Goal: Task Accomplishment & Management: Manage account settings

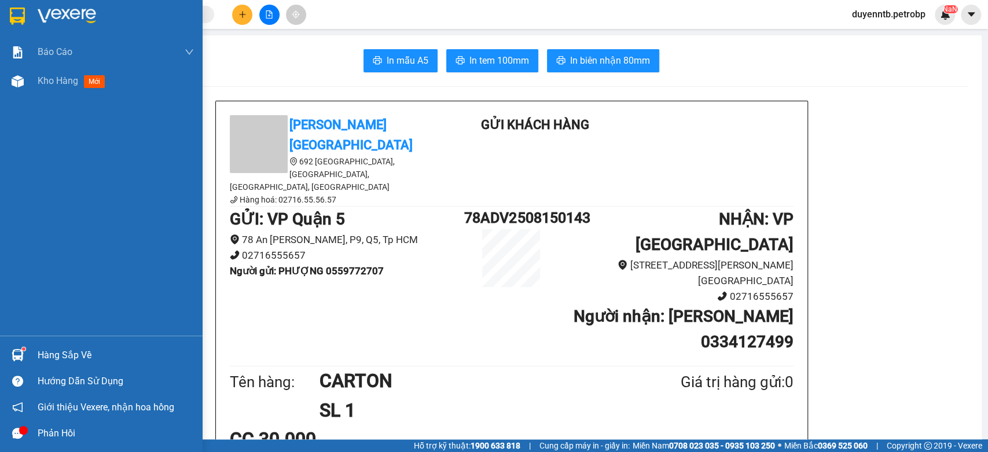
click at [94, 357] on div "Hàng sắp về" at bounding box center [116, 355] width 156 height 17
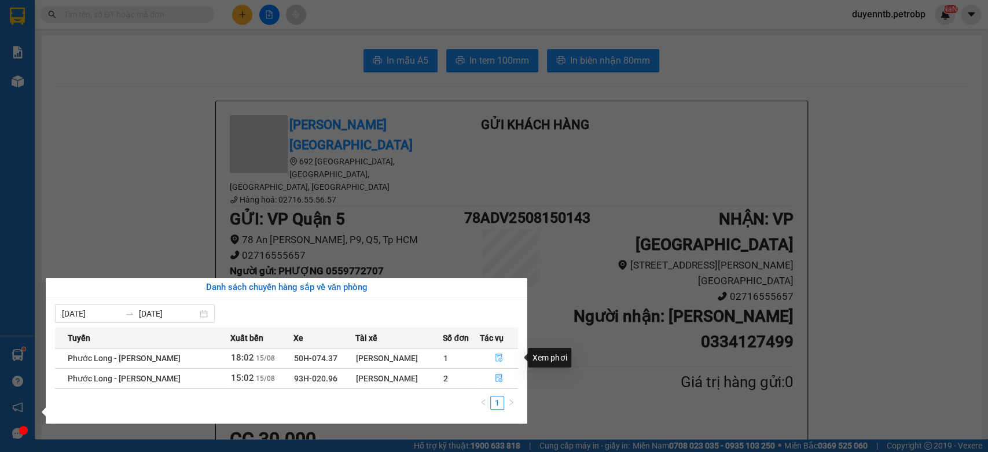
click at [500, 358] on icon "file-done" at bounding box center [499, 358] width 7 height 8
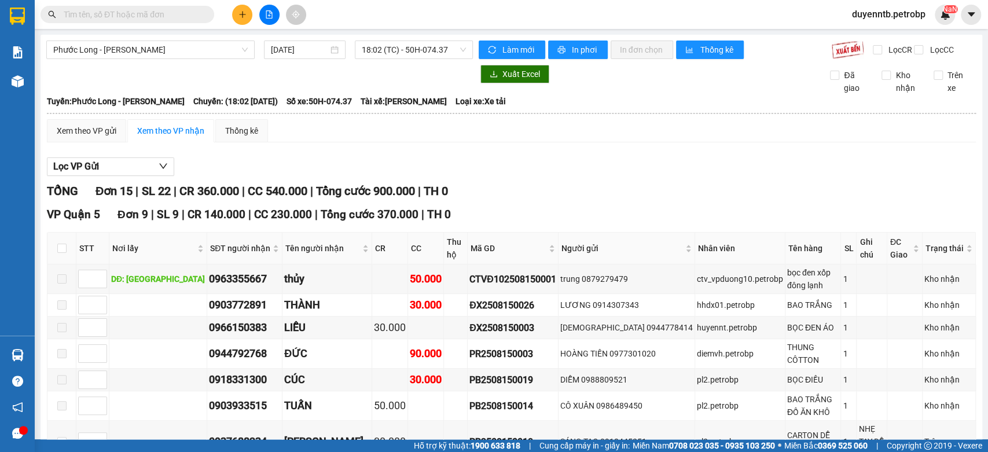
scroll to position [129, 0]
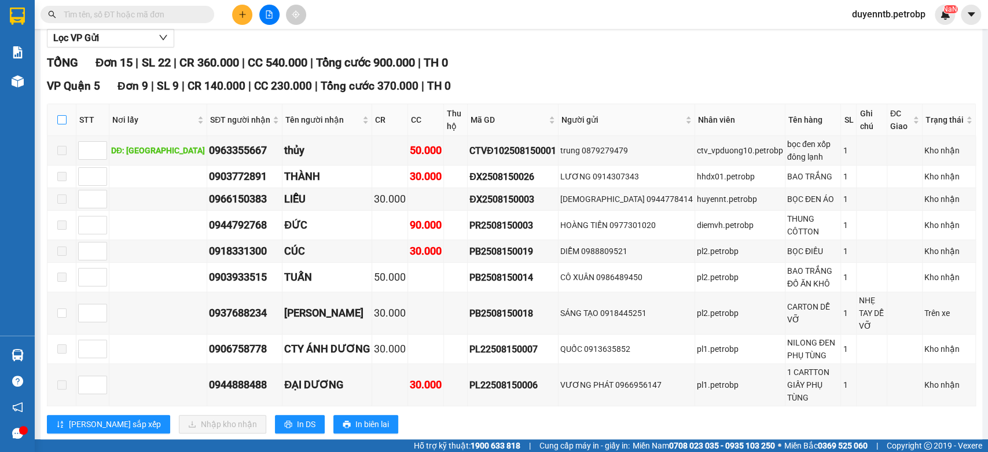
click at [64, 124] on input "checkbox" at bounding box center [61, 119] width 9 height 9
checkbox input "true"
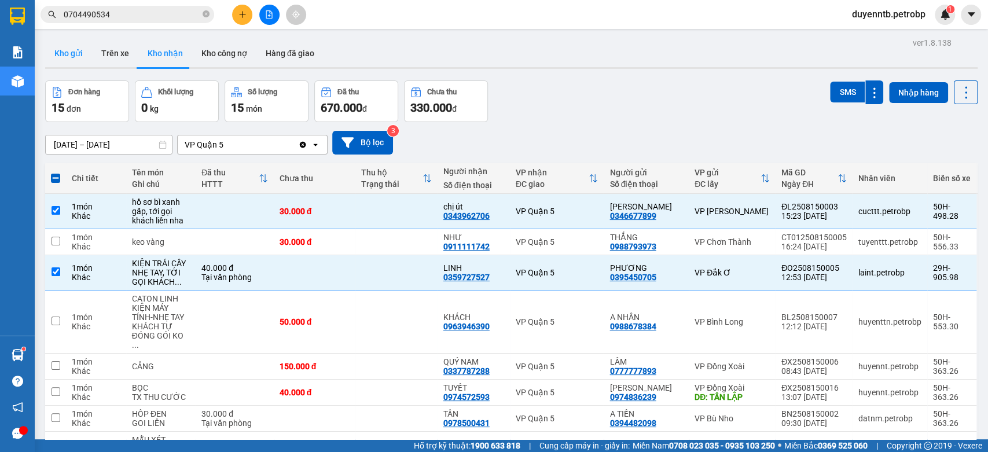
click at [58, 57] on button "Kho gửi" at bounding box center [68, 53] width 47 height 28
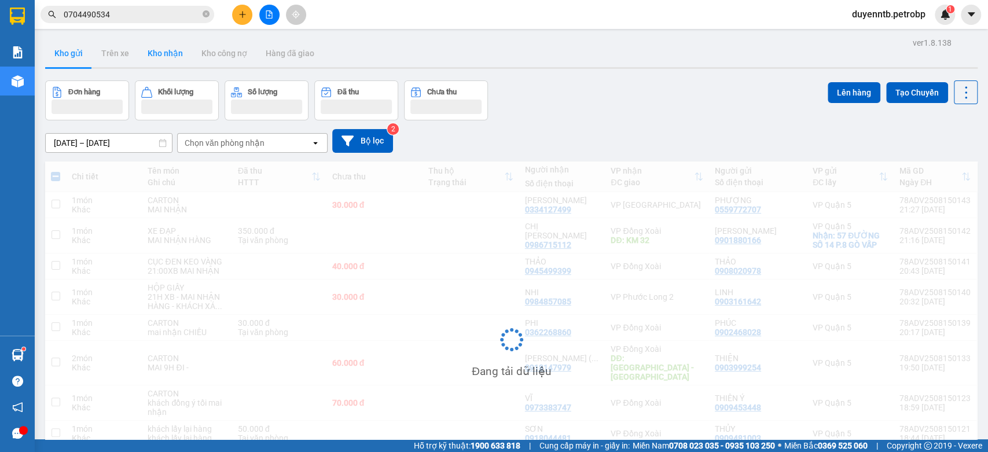
click at [156, 57] on button "Kho nhận" at bounding box center [165, 53] width 54 height 28
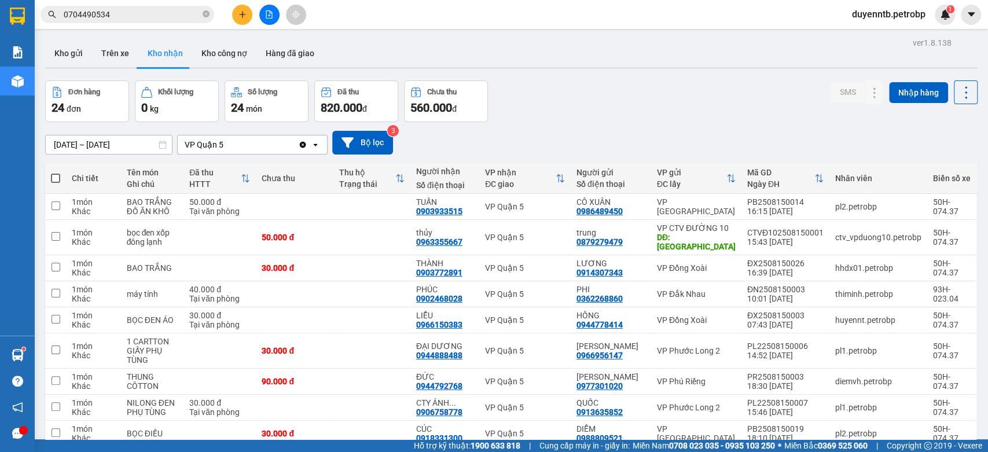
click at [161, 50] on button "Kho nhận" at bounding box center [165, 53] width 54 height 28
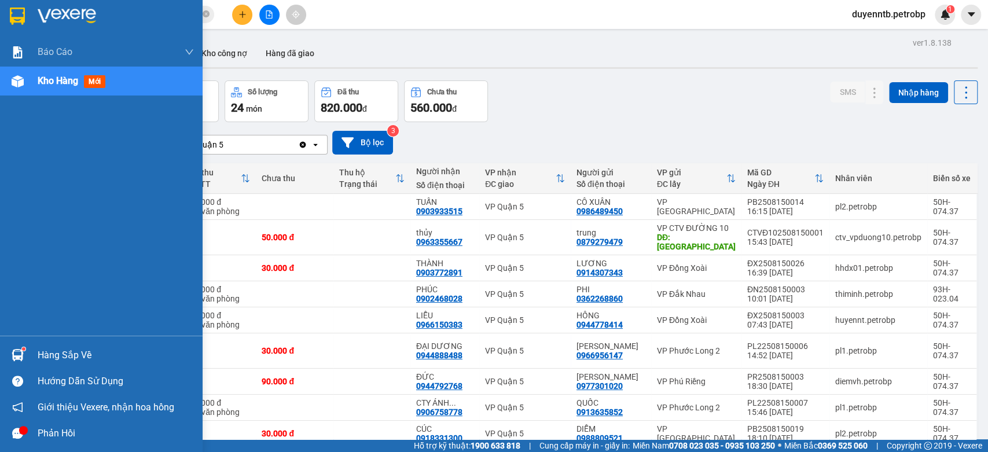
click at [51, 353] on div "Hàng sắp về" at bounding box center [116, 355] width 156 height 17
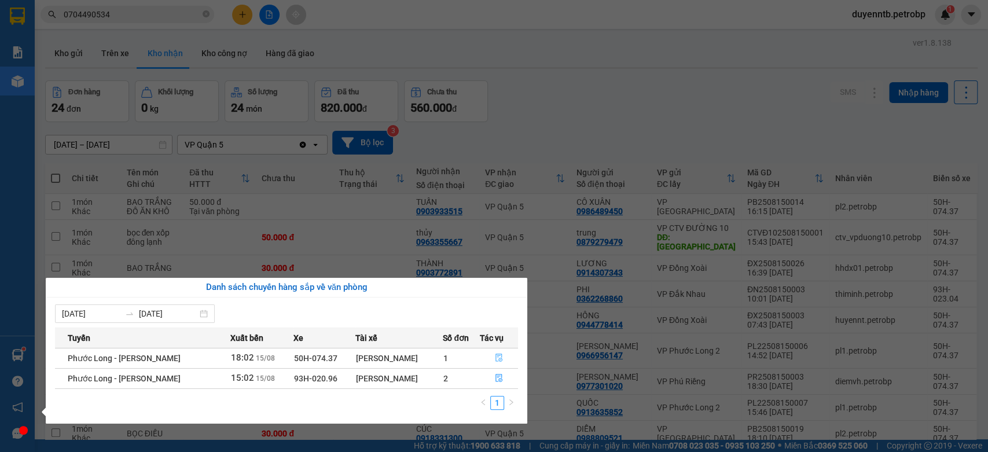
click at [495, 363] on button "button" at bounding box center [500, 358] width 38 height 19
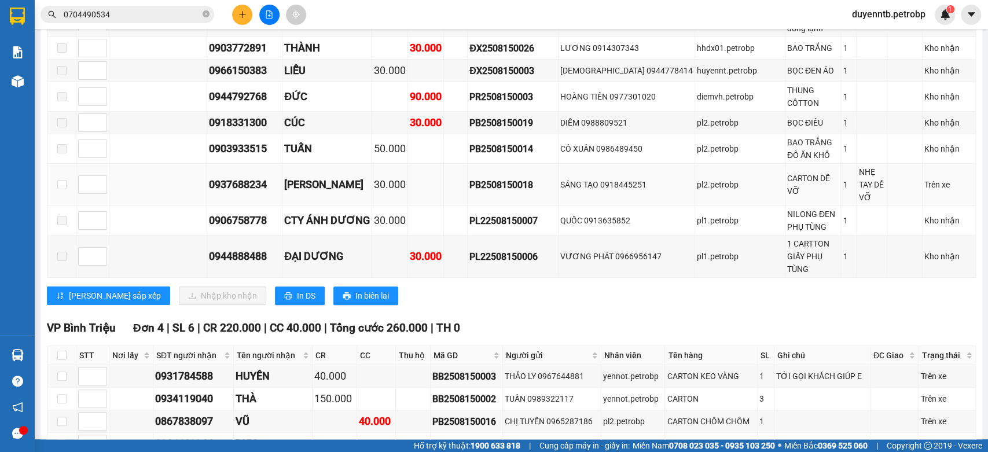
scroll to position [64, 0]
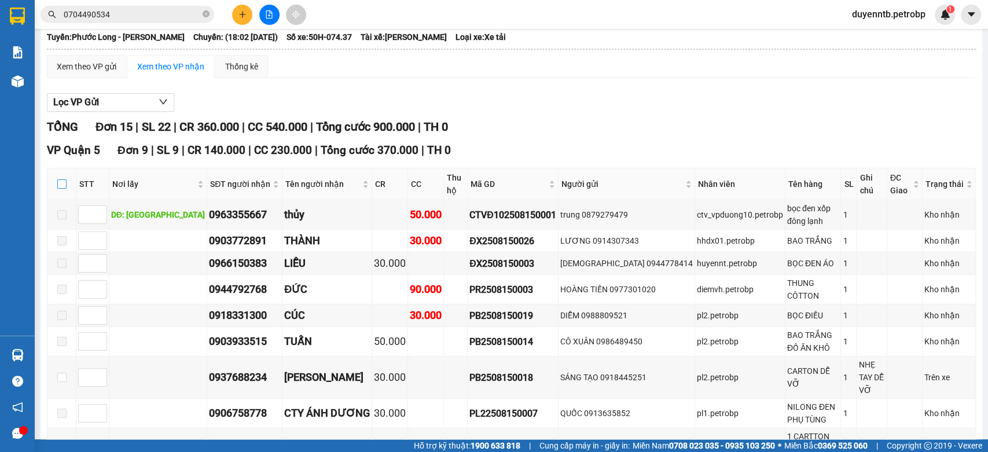
click at [61, 189] on input "checkbox" at bounding box center [61, 184] width 9 height 9
checkbox input "true"
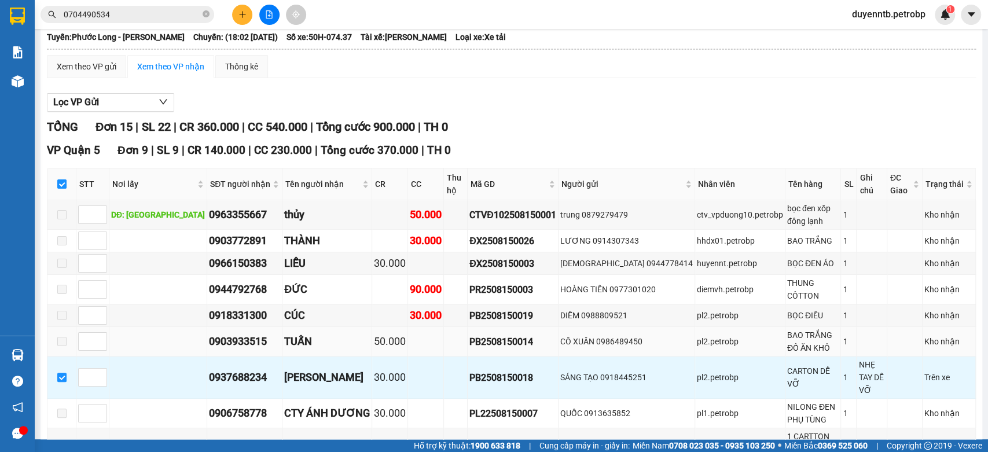
scroll to position [129, 0]
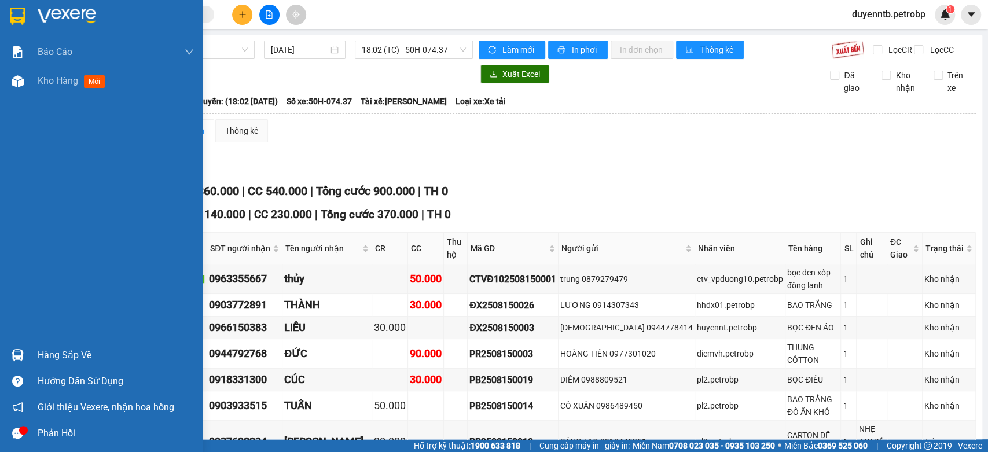
click at [111, 340] on div "Hàng sắp về Hướng dẫn sử dụng Giới thiệu Vexere, nhận hoa hồng Phản hồi" at bounding box center [101, 391] width 203 height 111
click at [64, 361] on div "Hàng sắp về" at bounding box center [116, 355] width 156 height 17
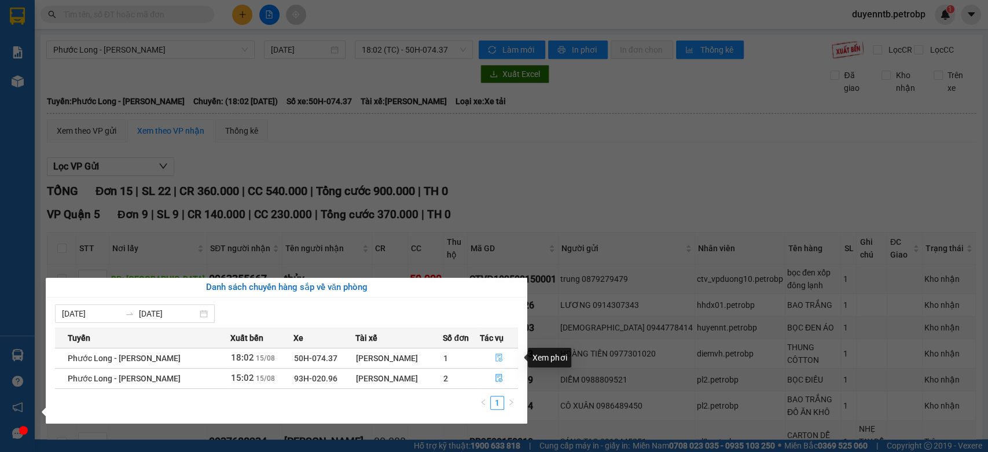
click at [495, 354] on icon "file-done" at bounding box center [499, 358] width 8 height 8
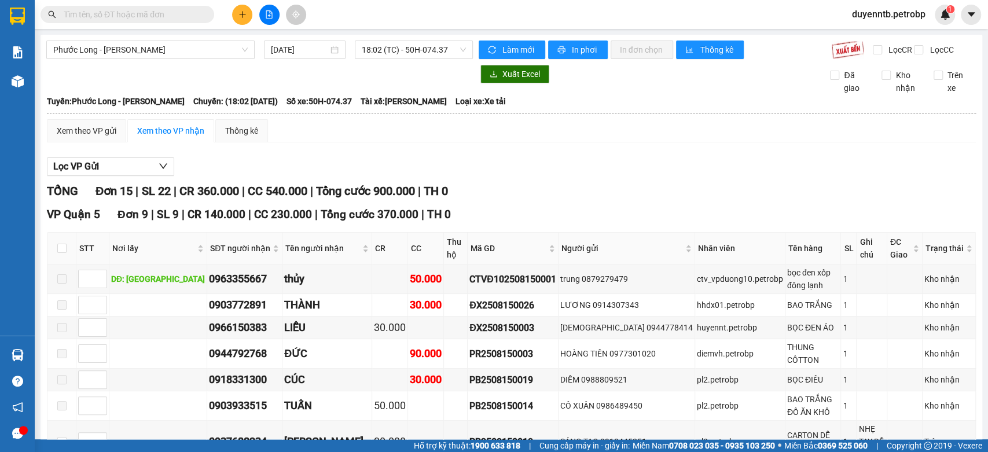
click at [490, 284] on div "CTVĐ102508150001" at bounding box center [513, 279] width 87 height 14
click at [60, 253] on input "checkbox" at bounding box center [61, 248] width 9 height 9
checkbox input "true"
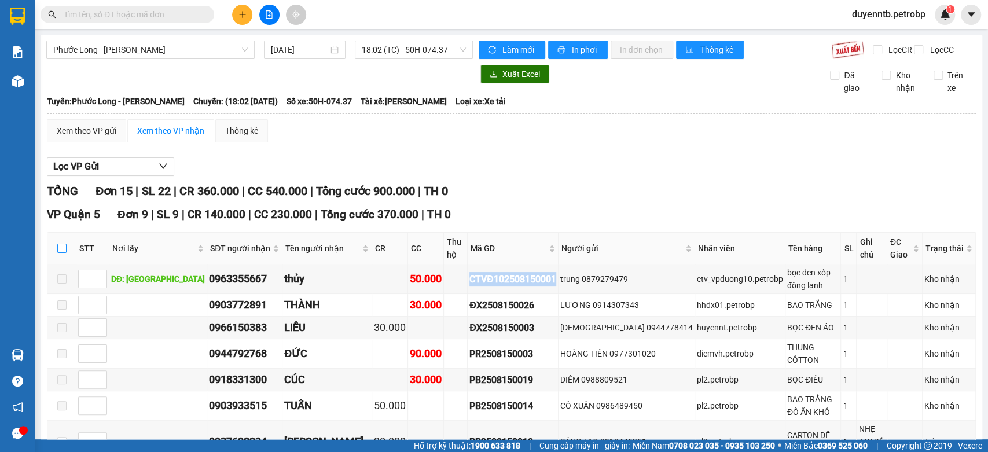
checkbox input "true"
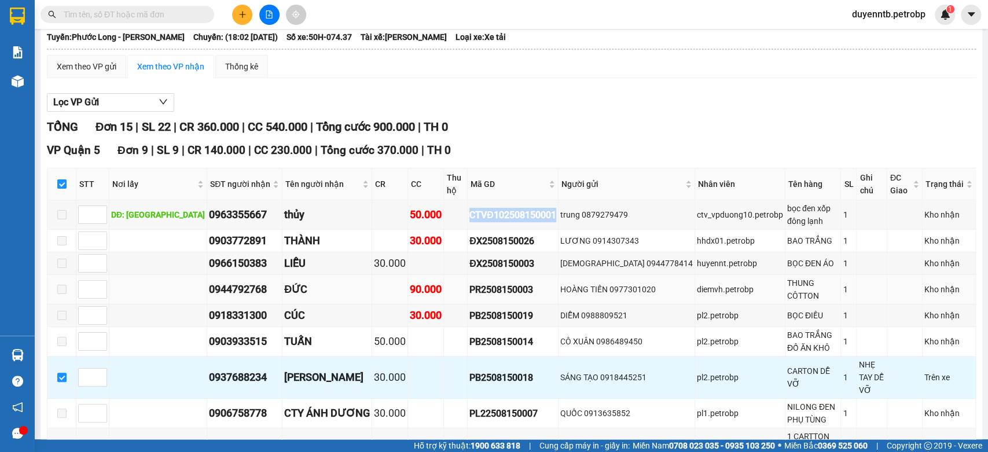
scroll to position [129, 0]
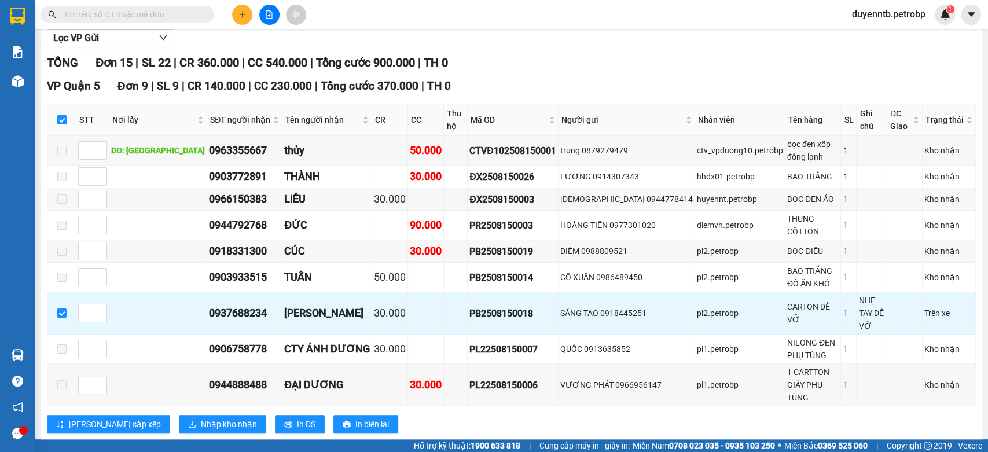
click at [167, 13] on input "text" at bounding box center [132, 14] width 137 height 13
type input "0"
click at [481, 158] on div "CTVĐ102508150001" at bounding box center [513, 151] width 87 height 14
copy div "CTVĐ102508150001"
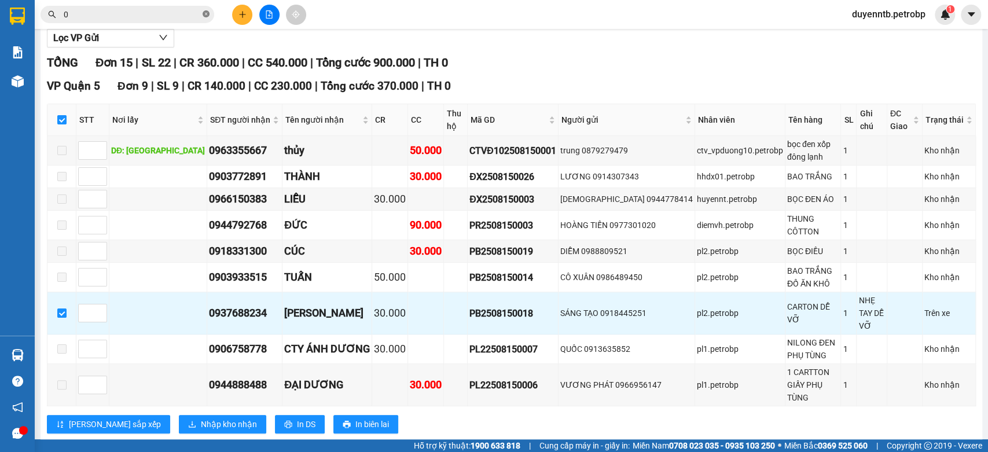
click at [208, 11] on icon "close-circle" at bounding box center [206, 13] width 7 height 7
click at [108, 14] on input "text" at bounding box center [132, 14] width 137 height 13
paste input "CTVĐ102508150001"
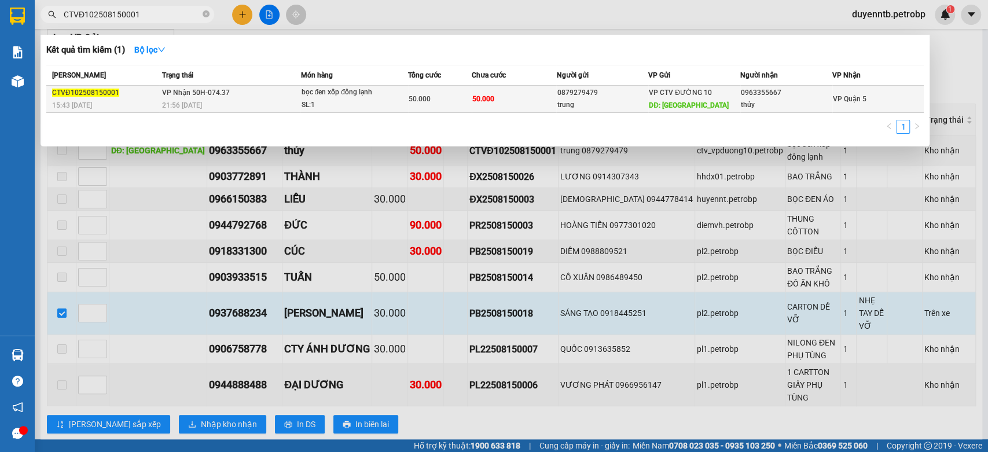
type input "CTVĐ102508150001"
click at [451, 104] on div "50.000" at bounding box center [440, 99] width 63 height 13
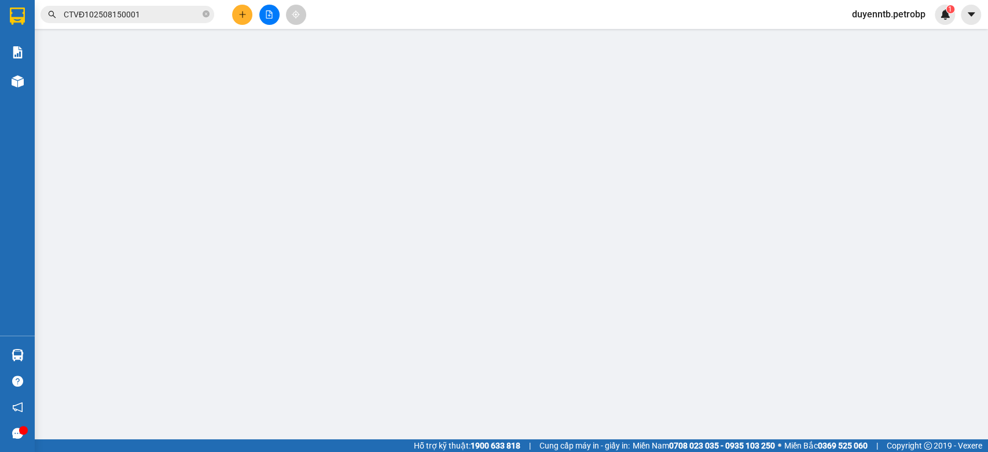
type input "0879279479"
type input "trung"
type input "chợ bình minh"
type input "0963355667"
type input "thủy"
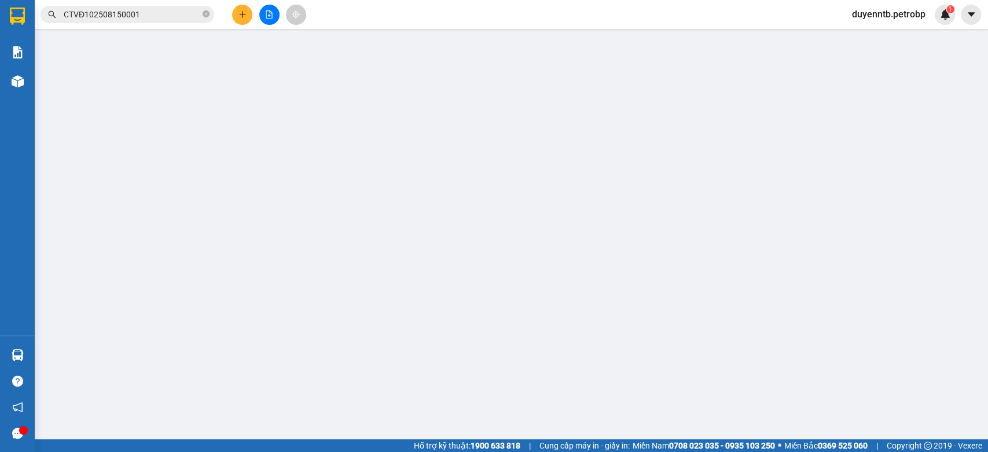
type input "50.000"
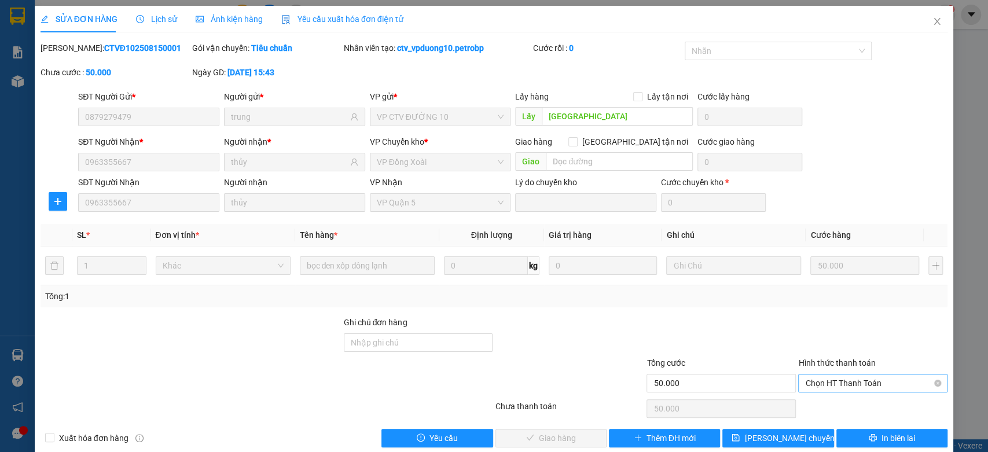
click at [822, 379] on span "Chọn HT Thanh Toán" at bounding box center [872, 383] width 135 height 17
click at [855, 406] on div "Tại văn phòng" at bounding box center [865, 406] width 134 height 13
type input "0"
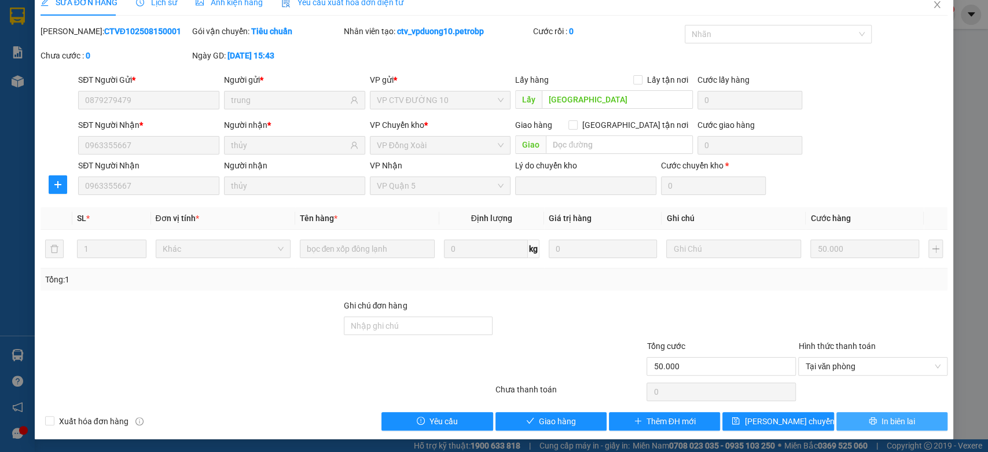
click at [892, 420] on span "In biên lai" at bounding box center [899, 421] width 34 height 13
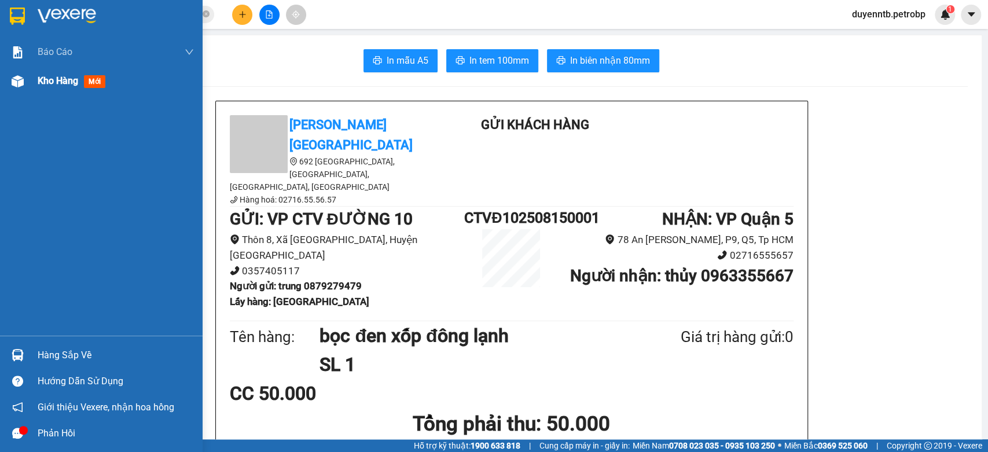
click at [67, 85] on span "Kho hàng" at bounding box center [58, 80] width 41 height 11
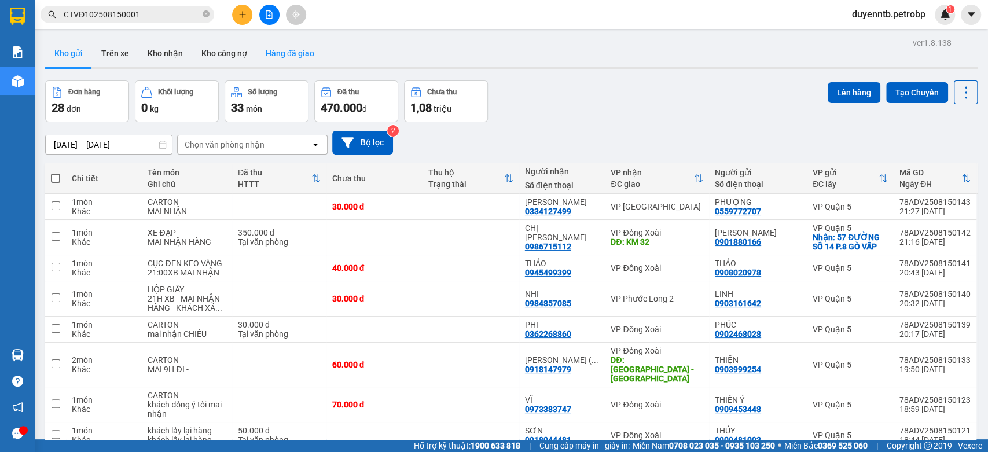
click at [261, 52] on button "Hàng đã giao" at bounding box center [290, 53] width 67 height 28
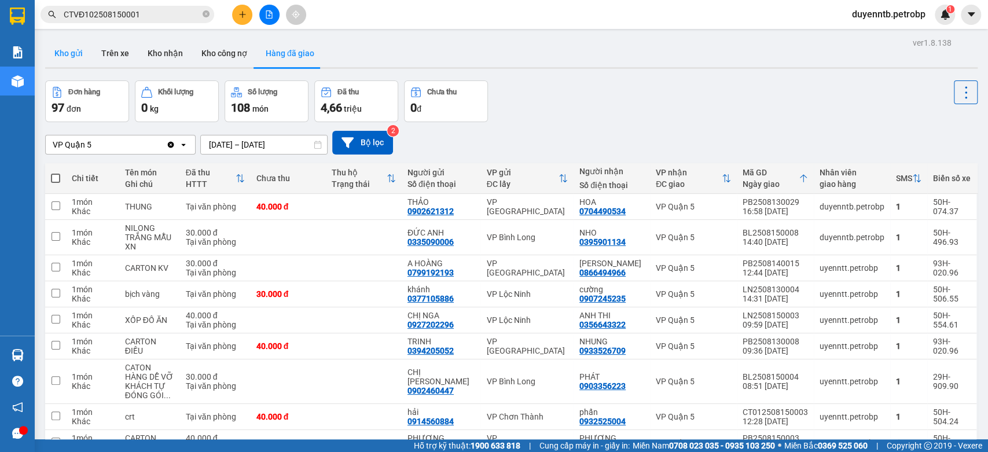
click at [79, 49] on button "Kho gửi" at bounding box center [68, 53] width 47 height 28
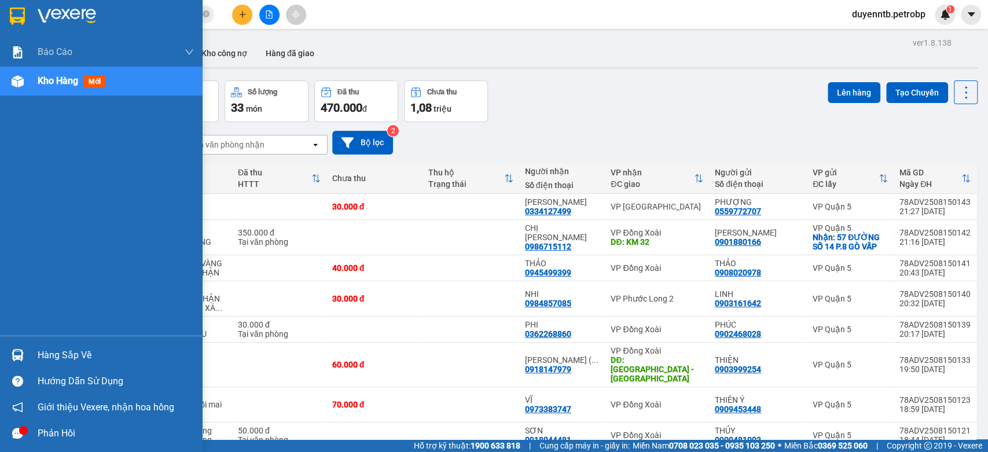
click at [66, 357] on div "Hàng sắp về" at bounding box center [116, 355] width 156 height 17
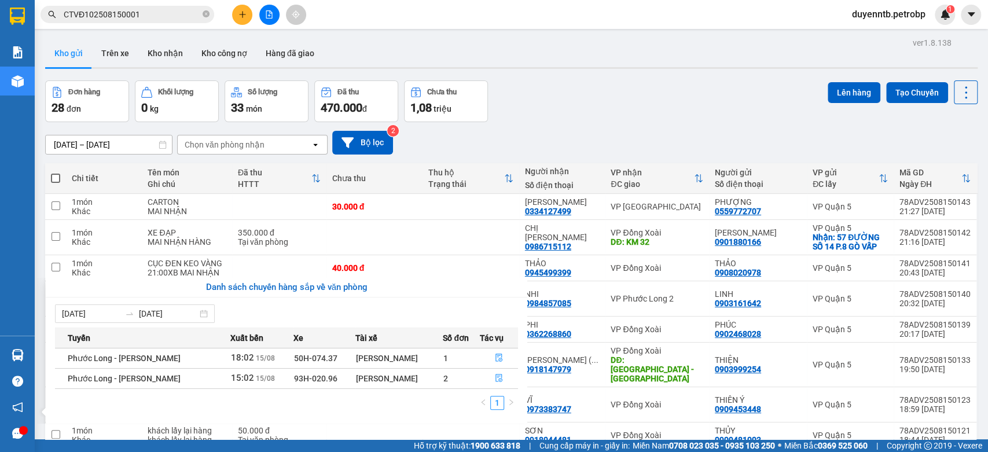
click at [597, 87] on section "Kết quả tìm kiếm ( 1 ) Bộ lọc Mã ĐH Trạng thái Món hàng Tổng cước Chưa cước Ngư…" at bounding box center [494, 226] width 988 height 452
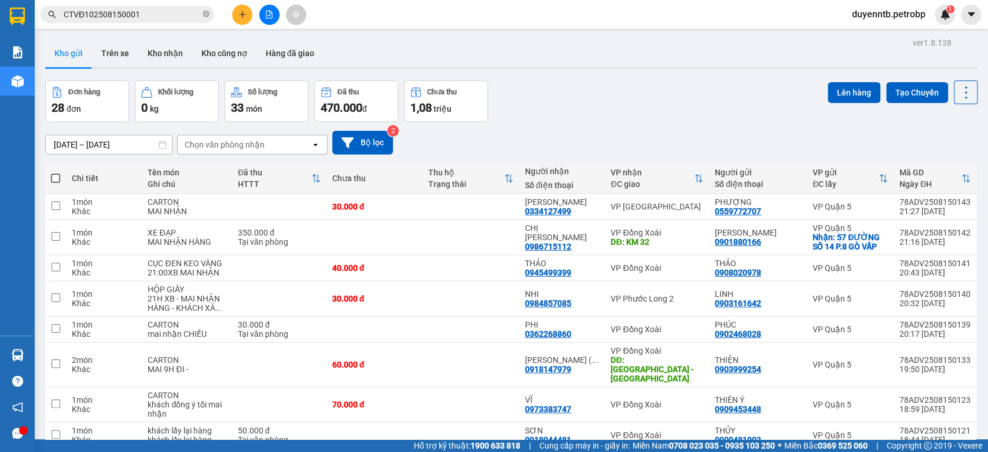
click at [625, 36] on div "ver 1.8.138 Kho gửi Trên xe Kho nhận Kho công nợ Hàng đã giao Đơn hàng 28 đơn K…" at bounding box center [512, 289] width 942 height 508
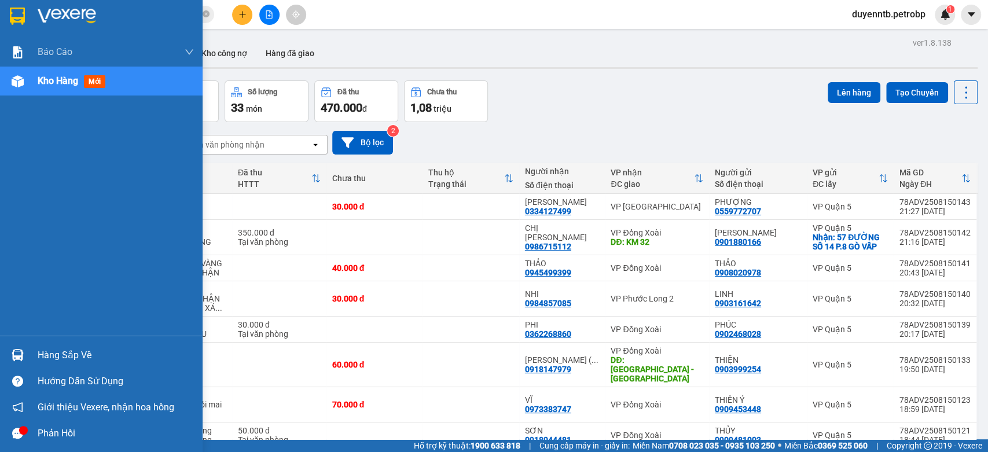
click at [74, 347] on div "Hàng sắp về" at bounding box center [116, 355] width 156 height 17
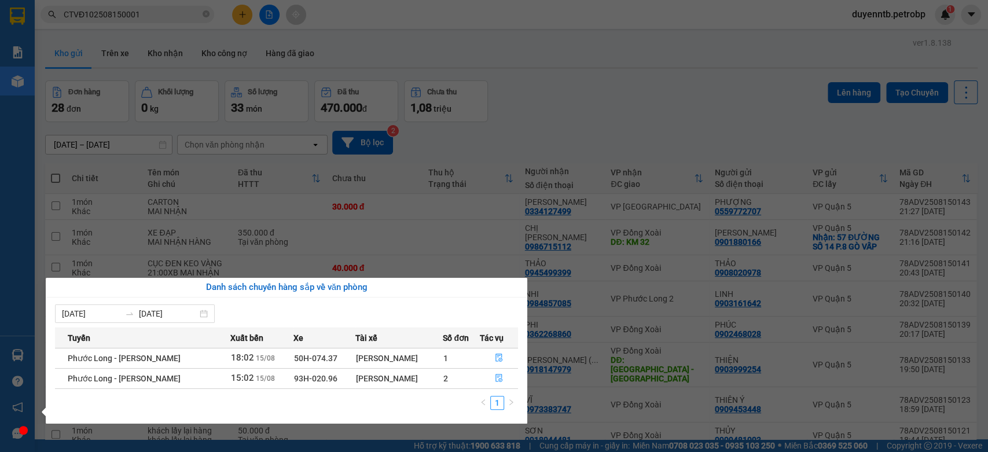
click at [686, 137] on section "Kết quả tìm kiếm ( 1 ) Bộ lọc Mã ĐH Trạng thái Món hàng Tổng cước Chưa cước Ngư…" at bounding box center [494, 226] width 988 height 452
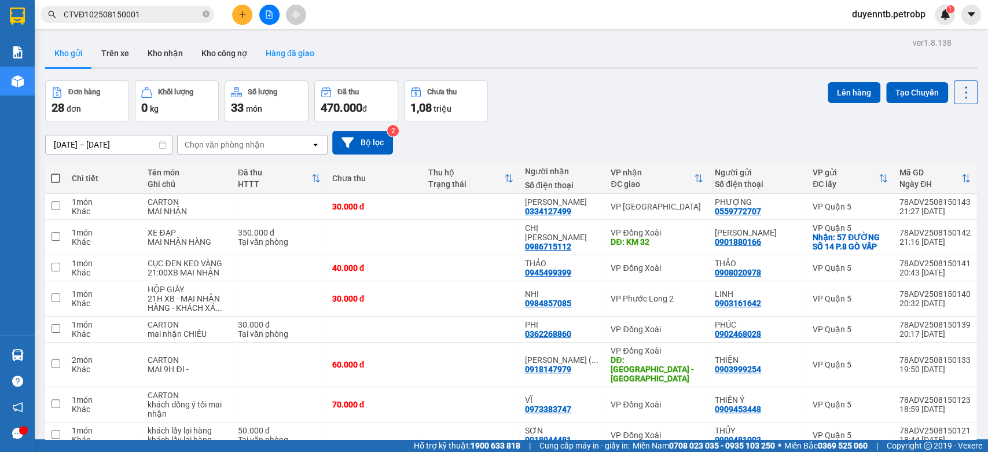
click at [294, 46] on button "Hàng đã giao" at bounding box center [290, 53] width 67 height 28
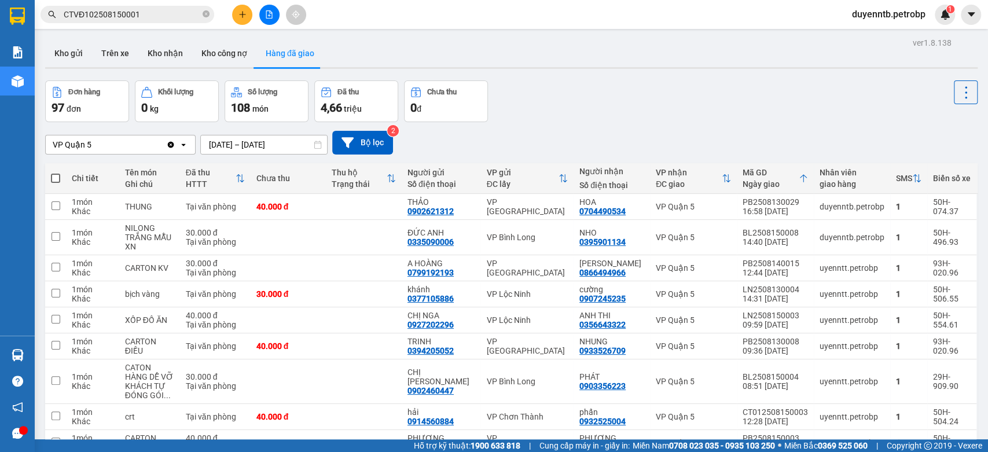
click at [152, 12] on input "CTVĐ102508150001" at bounding box center [132, 14] width 137 height 13
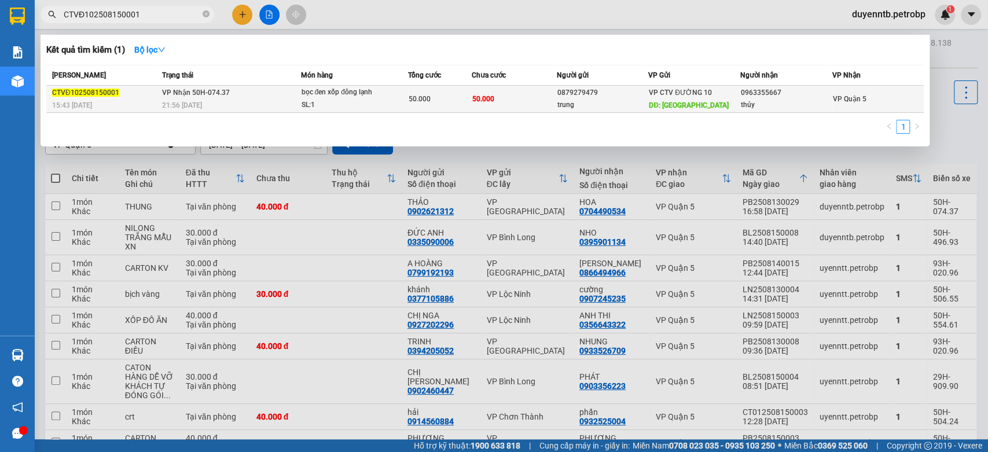
click at [408, 96] on tr "CTVĐ102508150001 15:43 - 15/08 VP Nhận 50H-074.37 21:56 - 15/08 bọc đen xốp đôn…" at bounding box center [485, 99] width 878 height 27
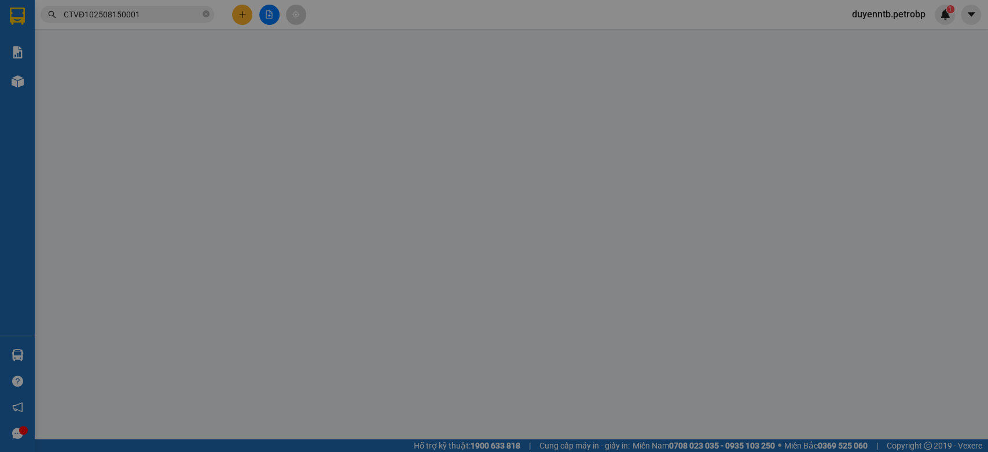
type input "0879279479"
type input "trung"
type input "chợ bình minh"
type input "0963355667"
type input "thủy"
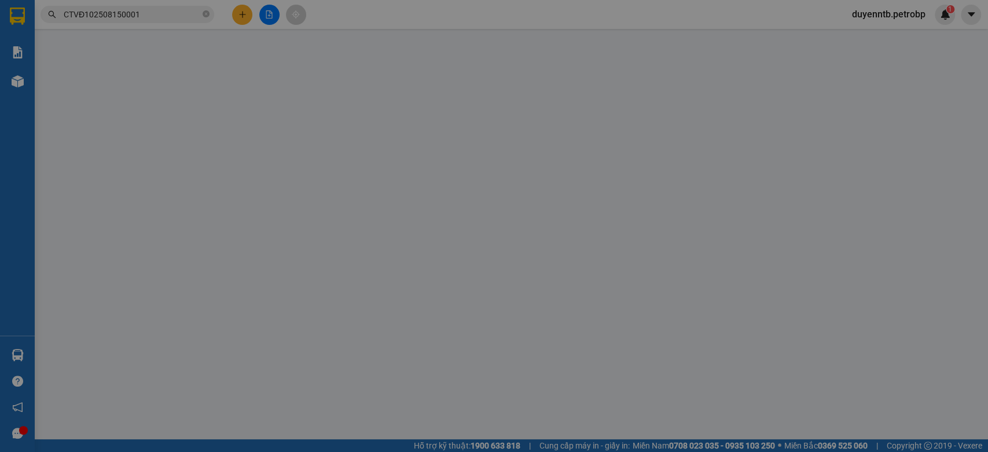
type input "50.000"
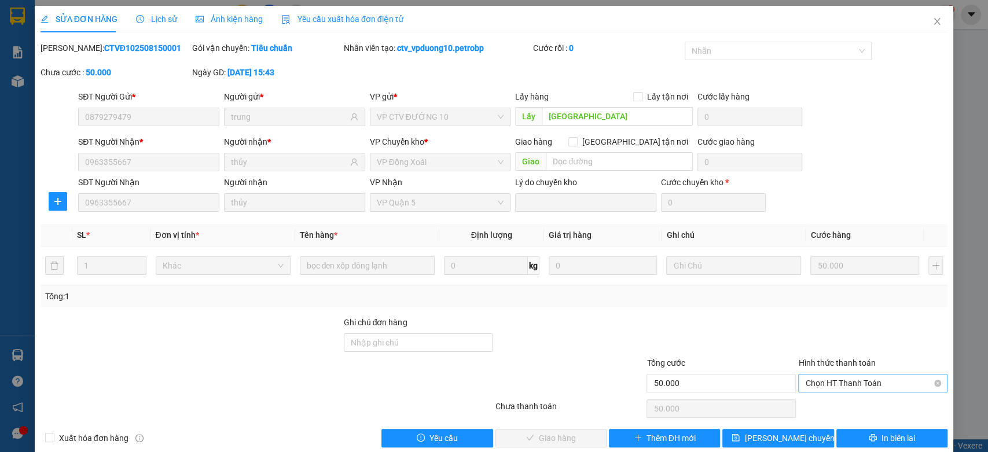
click at [832, 381] on span "Chọn HT Thanh Toán" at bounding box center [872, 383] width 135 height 17
click at [837, 408] on div "Tại văn phòng" at bounding box center [865, 406] width 134 height 13
type input "0"
click at [550, 442] on span "Giao hàng" at bounding box center [557, 438] width 37 height 13
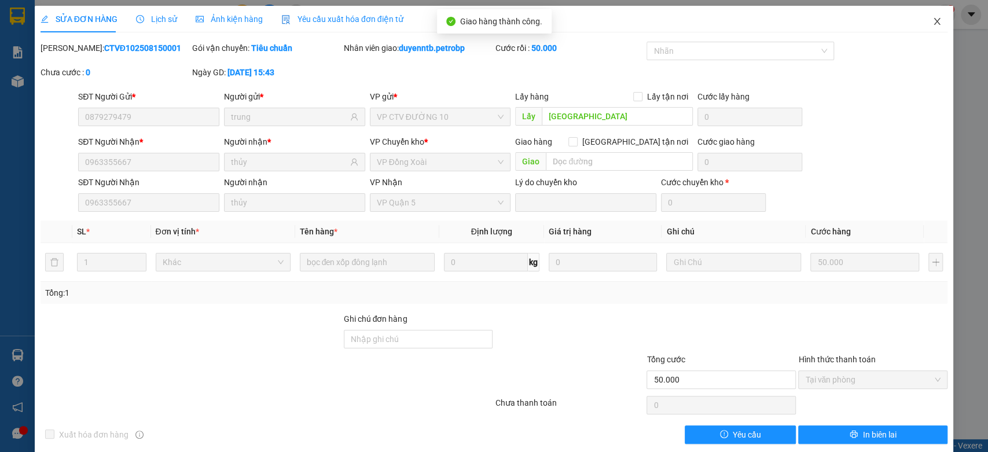
click at [933, 24] on icon "close" at bounding box center [937, 21] width 9 height 9
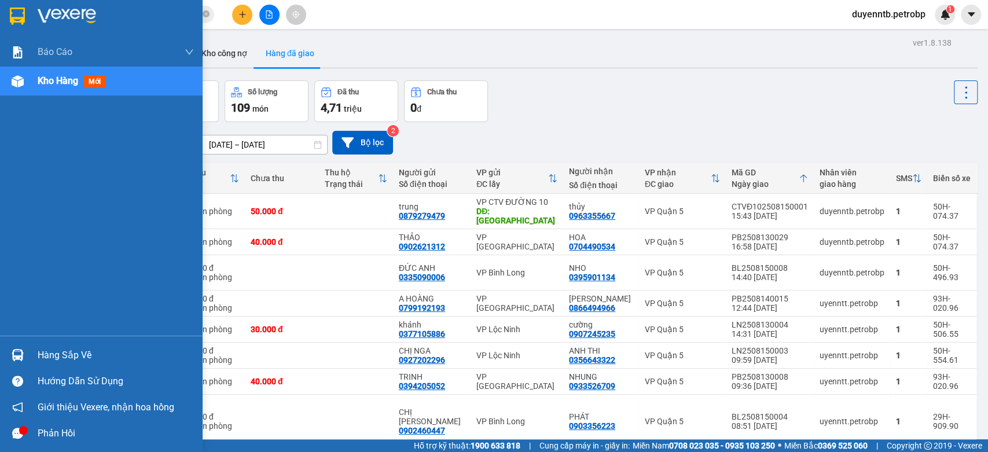
click at [50, 356] on div "Hàng sắp về" at bounding box center [116, 355] width 156 height 17
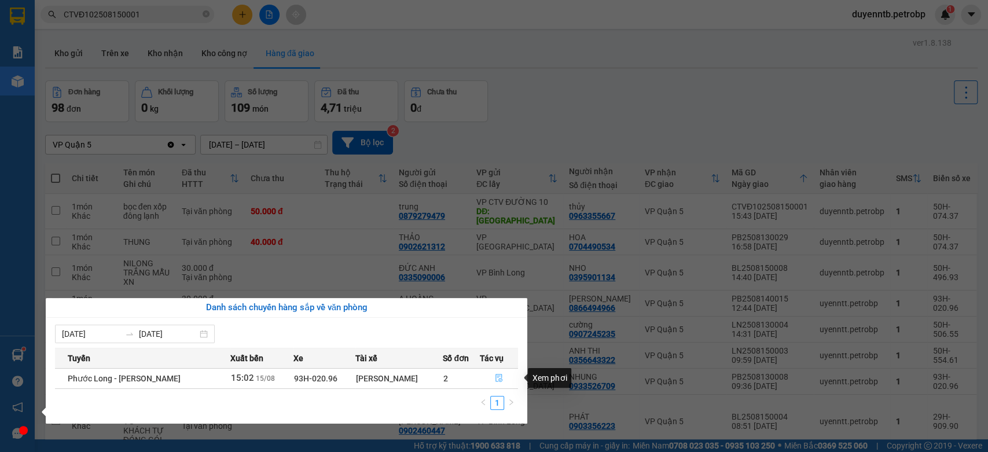
click at [503, 381] on button "button" at bounding box center [500, 378] width 38 height 19
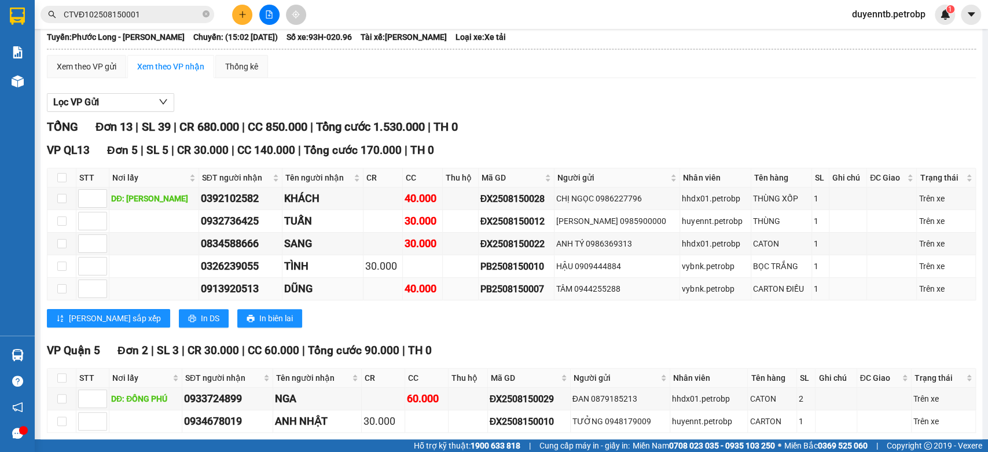
scroll to position [257, 0]
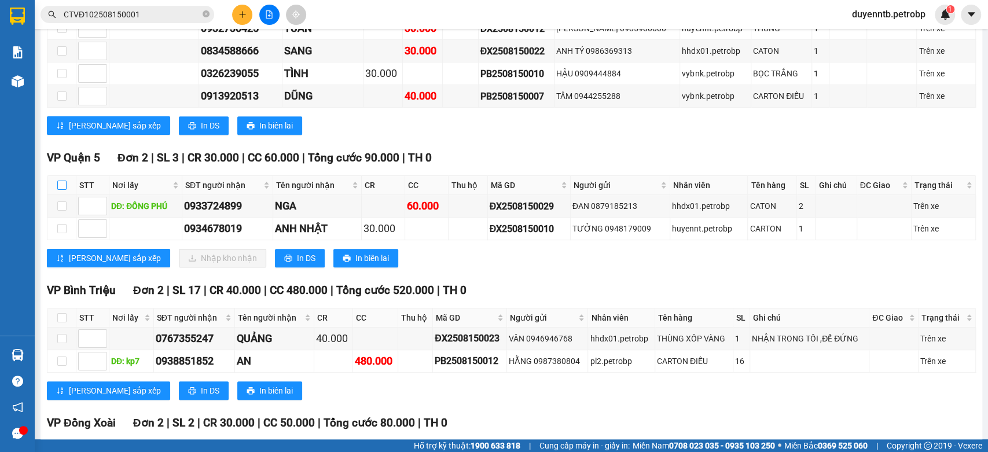
click at [61, 190] on input "checkbox" at bounding box center [61, 185] width 9 height 9
checkbox input "true"
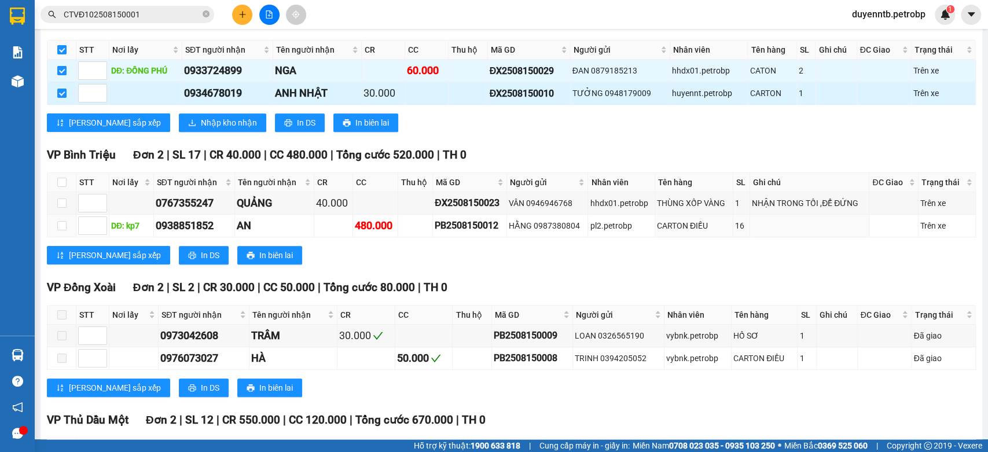
scroll to position [328, 0]
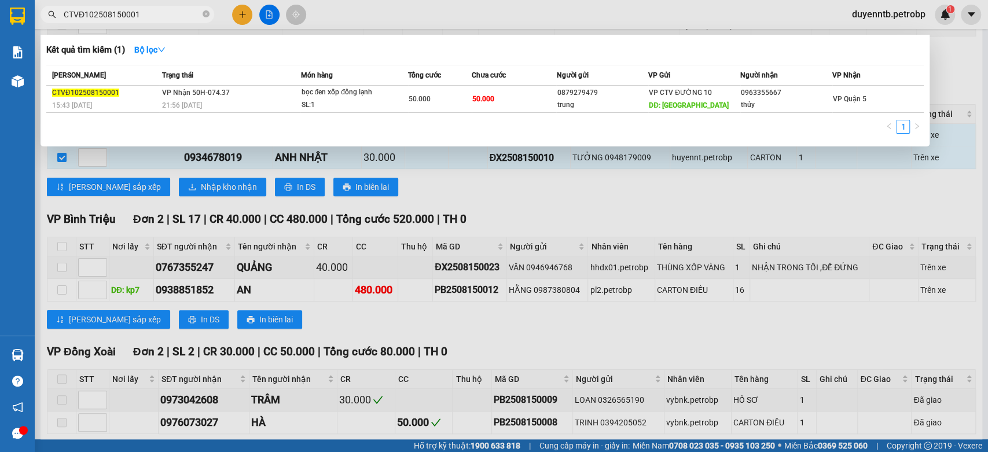
click at [138, 9] on input "CTVĐ102508150001" at bounding box center [132, 14] width 137 height 13
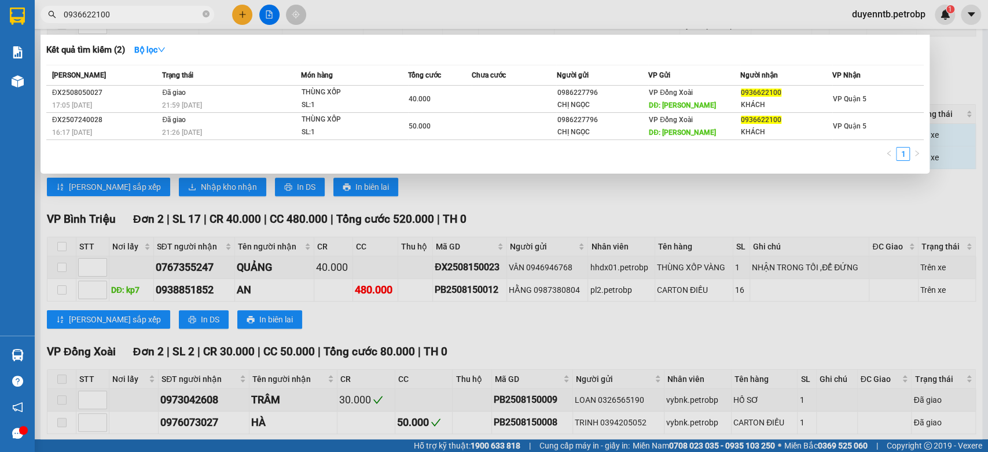
type input "0936622100"
click at [839, 217] on div at bounding box center [494, 226] width 988 height 452
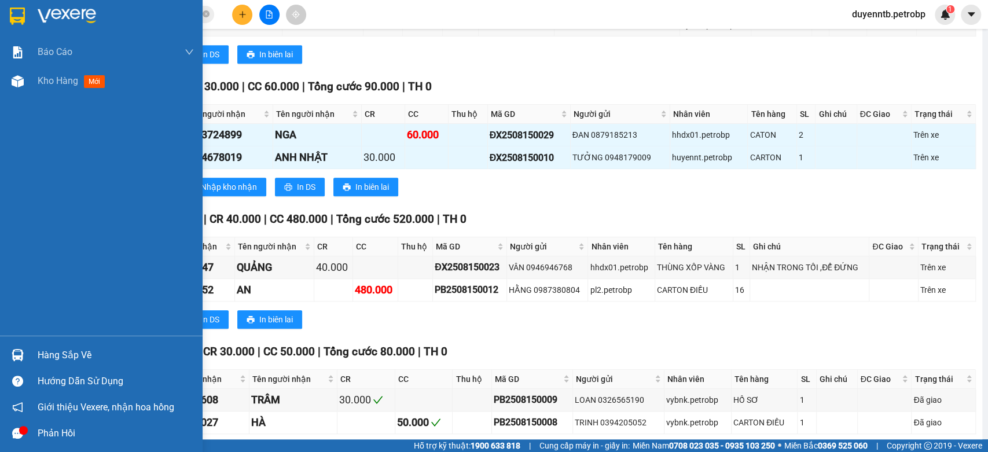
click at [53, 342] on div "Hàng sắp về" at bounding box center [101, 355] width 203 height 26
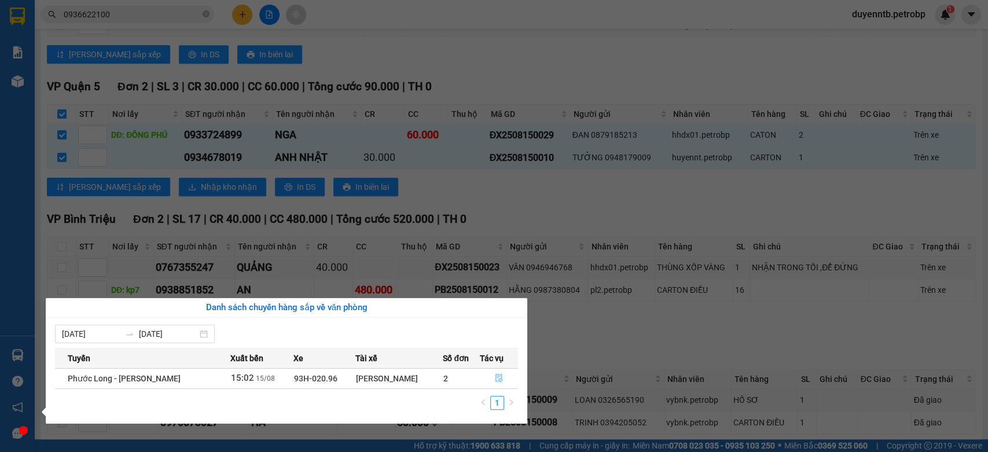
click at [503, 376] on button "button" at bounding box center [500, 378] width 38 height 19
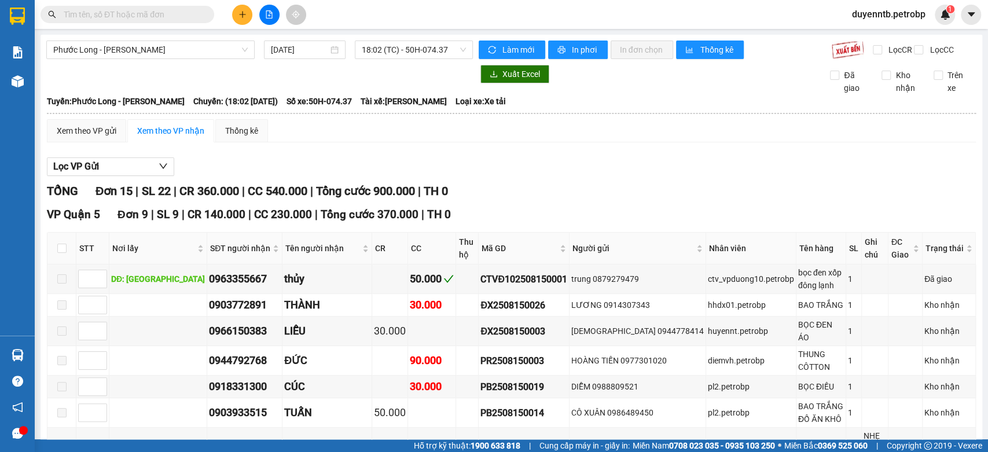
click at [144, 11] on input "text" at bounding box center [132, 14] width 137 height 13
paste input "ĐX2508150029"
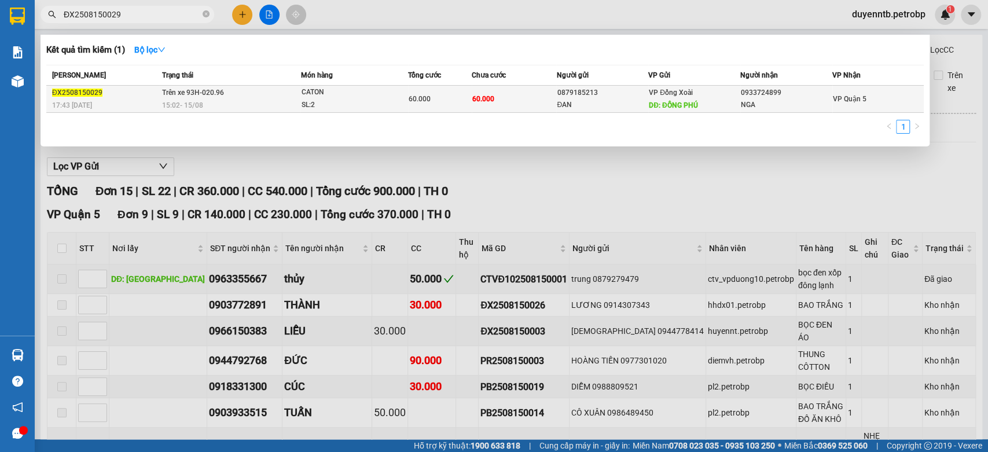
type input "ĐX2508150029"
click at [252, 104] on div "15:02 - 15/08" at bounding box center [231, 105] width 138 height 13
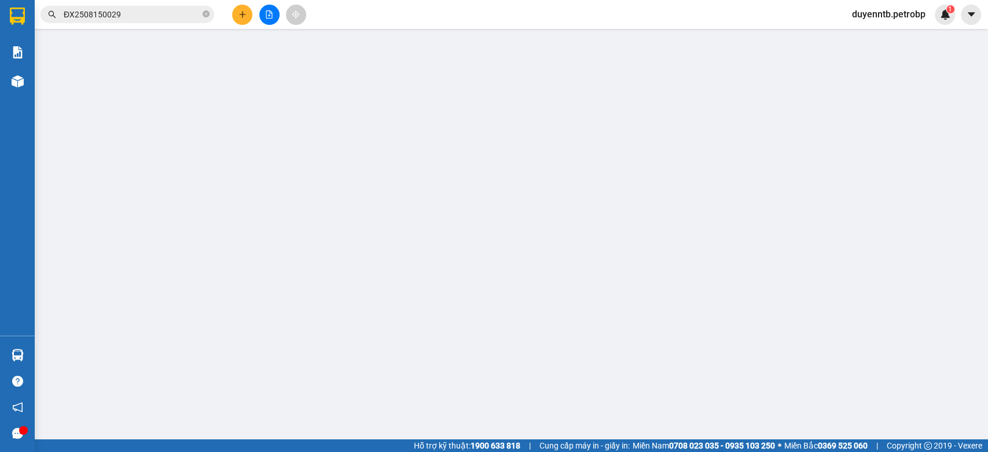
type input "0879185213"
type input "ĐAN"
type input "ĐỒNG PHÚ"
type input "0933724899"
type input "NGA"
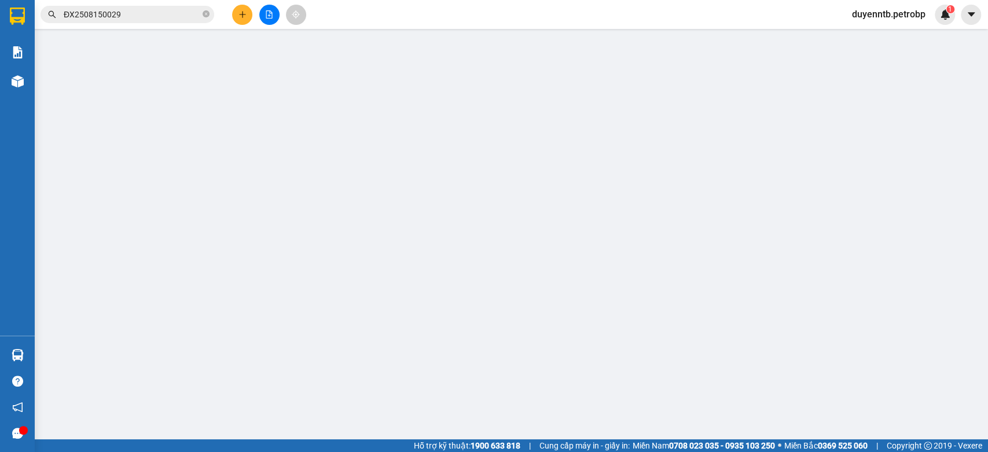
type input "60.000"
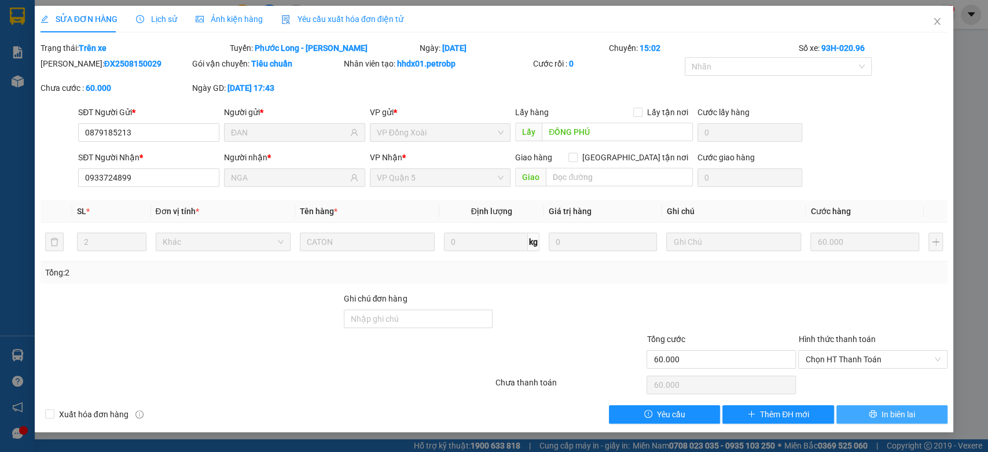
click at [891, 420] on span "In biên lai" at bounding box center [899, 414] width 34 height 13
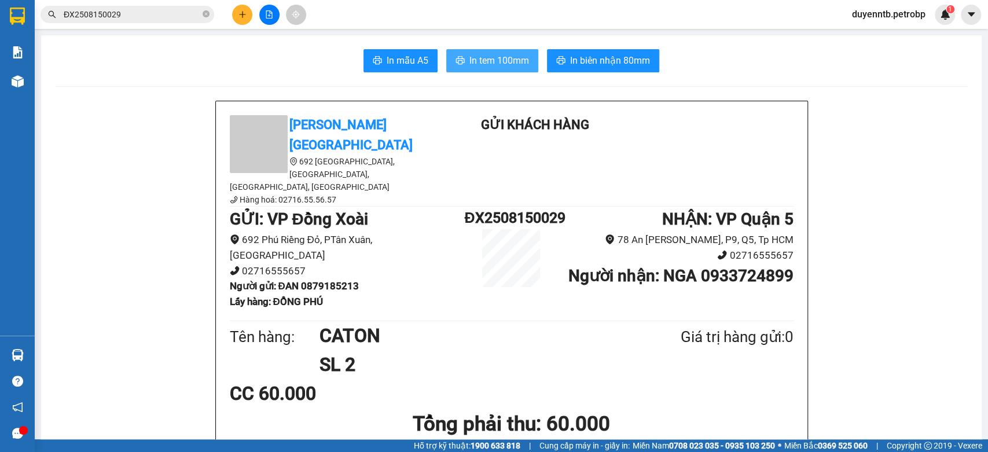
click at [474, 58] on span "In tem 100mm" at bounding box center [500, 60] width 60 height 14
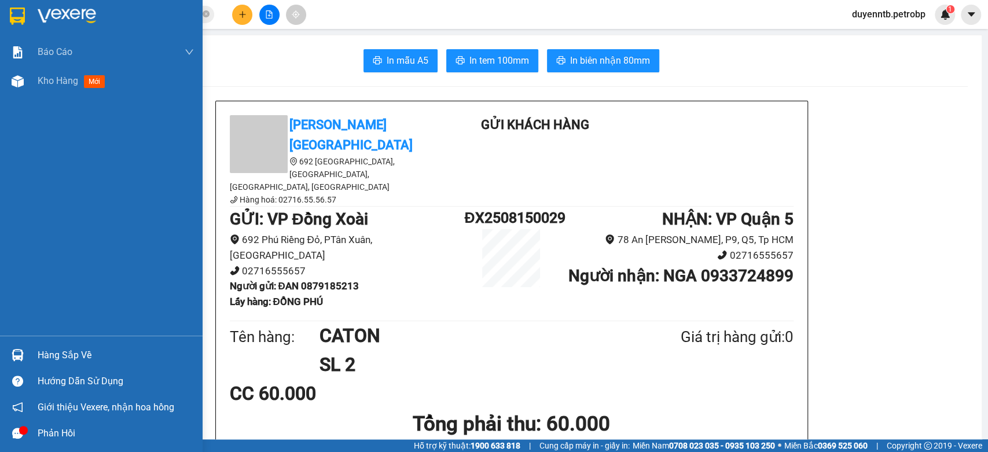
click at [50, 367] on div "Hàng sắp về" at bounding box center [101, 355] width 203 height 26
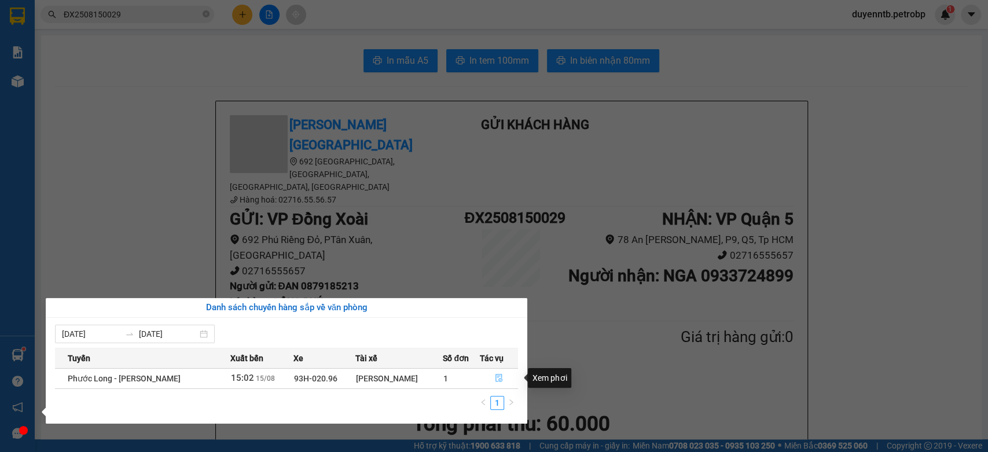
click at [499, 375] on icon "file-done" at bounding box center [499, 378] width 8 height 8
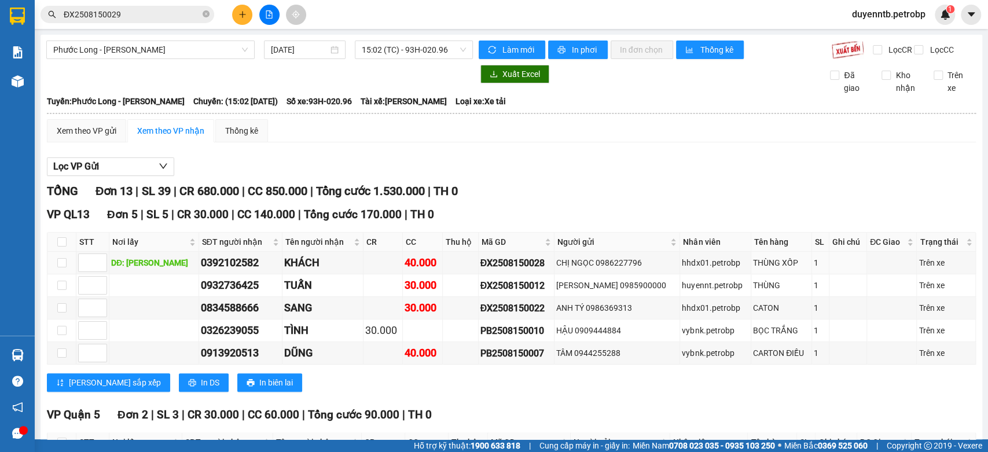
scroll to position [321, 0]
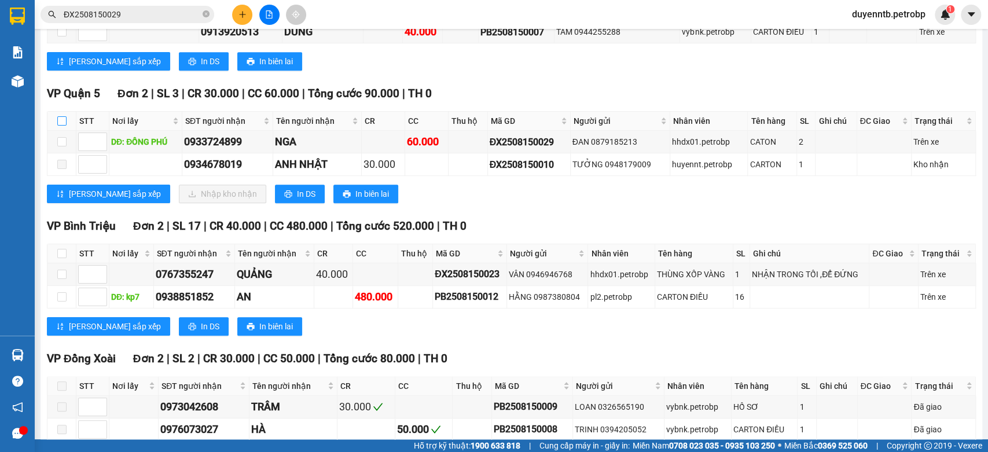
click at [60, 126] on input "checkbox" at bounding box center [61, 120] width 9 height 9
checkbox input "true"
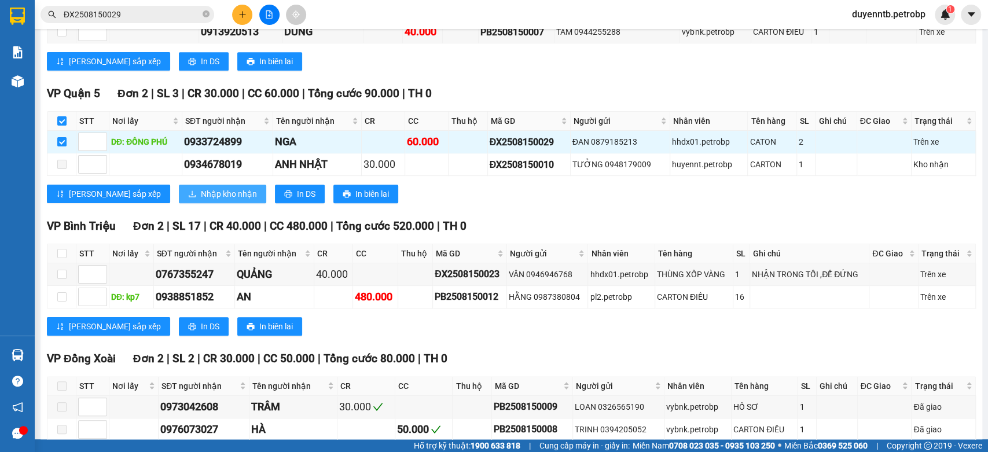
click at [201, 200] on span "Nhập kho nhận" at bounding box center [229, 194] width 56 height 13
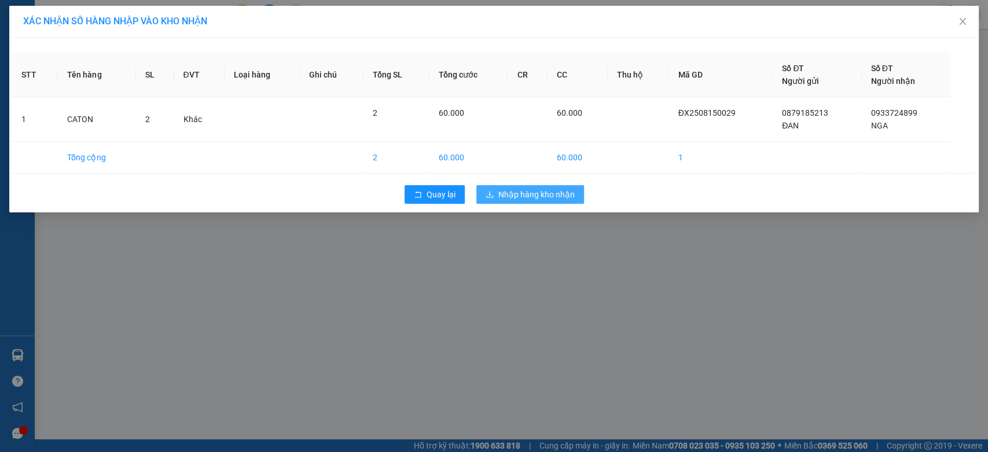
click at [500, 196] on span "Nhập hàng kho nhận" at bounding box center [537, 194] width 76 height 13
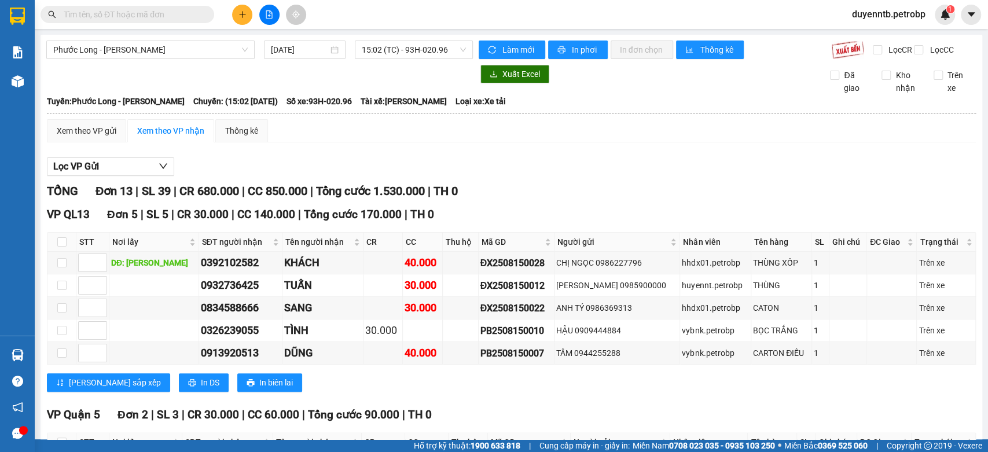
scroll to position [321, 0]
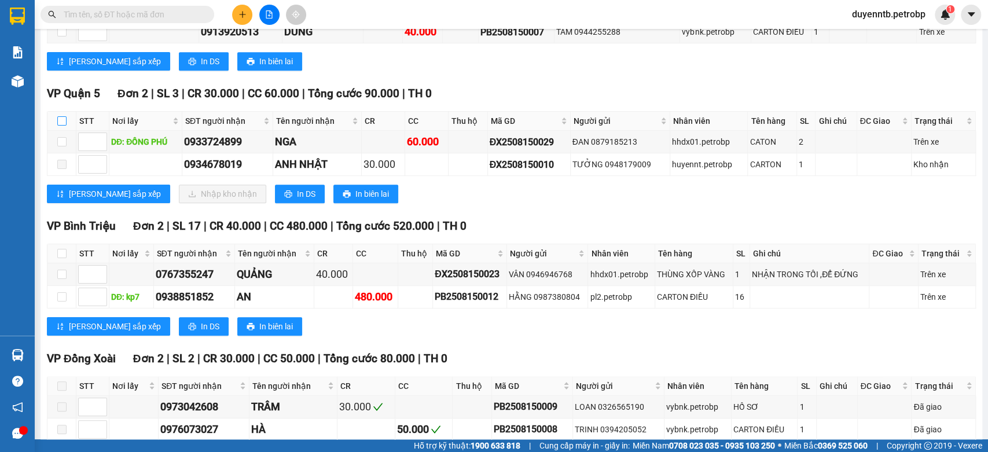
click at [64, 126] on input "checkbox" at bounding box center [61, 120] width 9 height 9
checkbox input "true"
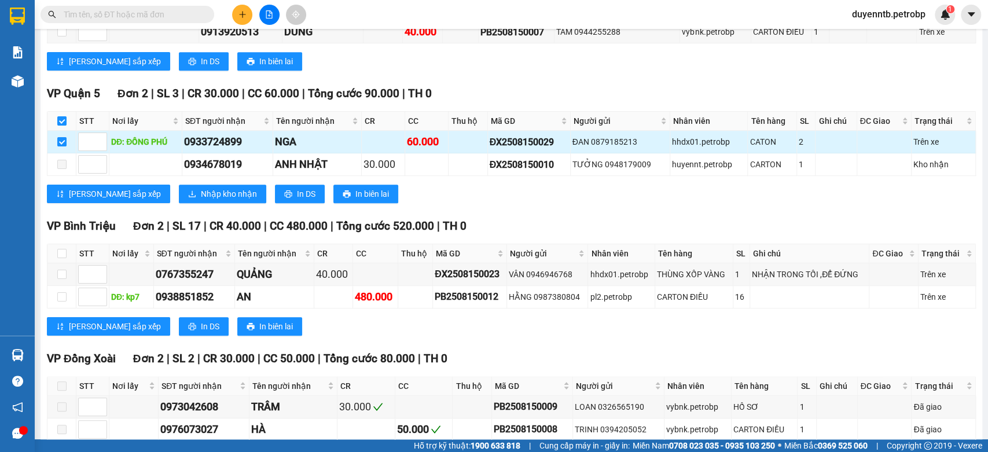
click at [538, 148] on div "ĐX2508150029" at bounding box center [529, 142] width 79 height 14
copy div "ĐX2508150029"
